Goal: Task Accomplishment & Management: Manage account settings

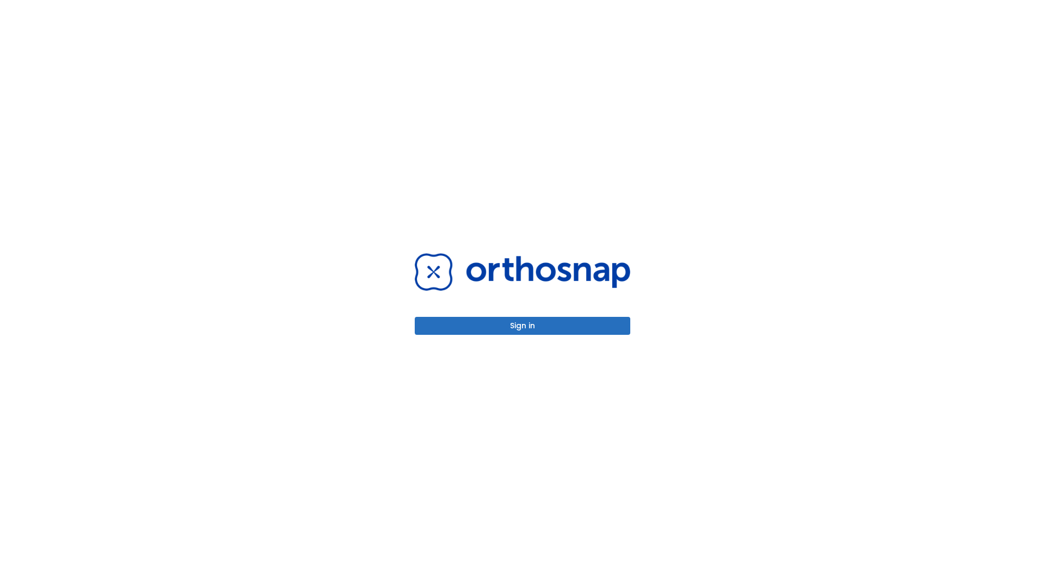
click at [523, 325] on button "Sign in" at bounding box center [523, 326] width 216 height 18
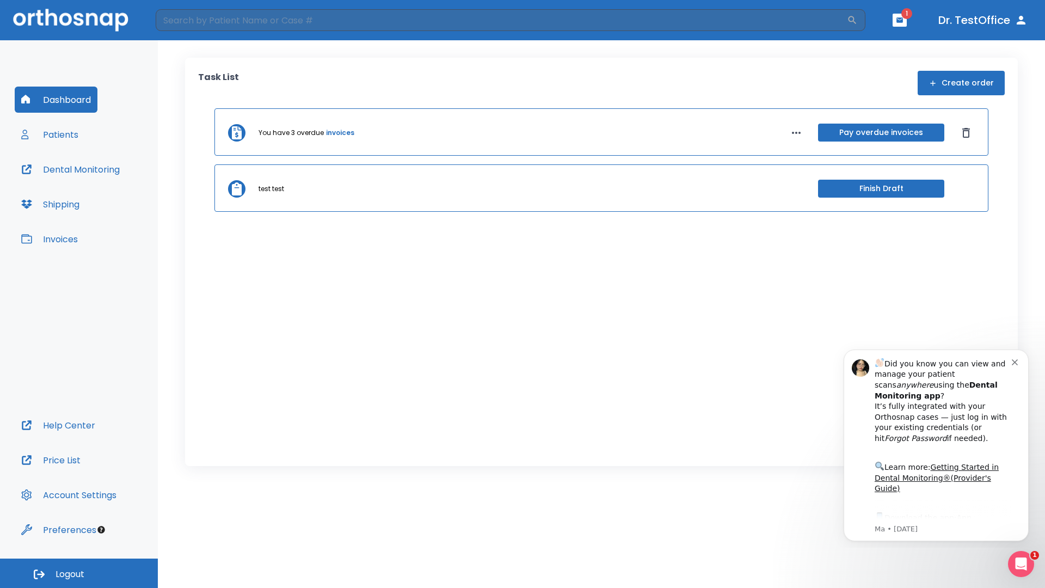
click at [79, 573] on span "Logout" at bounding box center [70, 574] width 29 height 12
